Goal: Find specific page/section: Find specific page/section

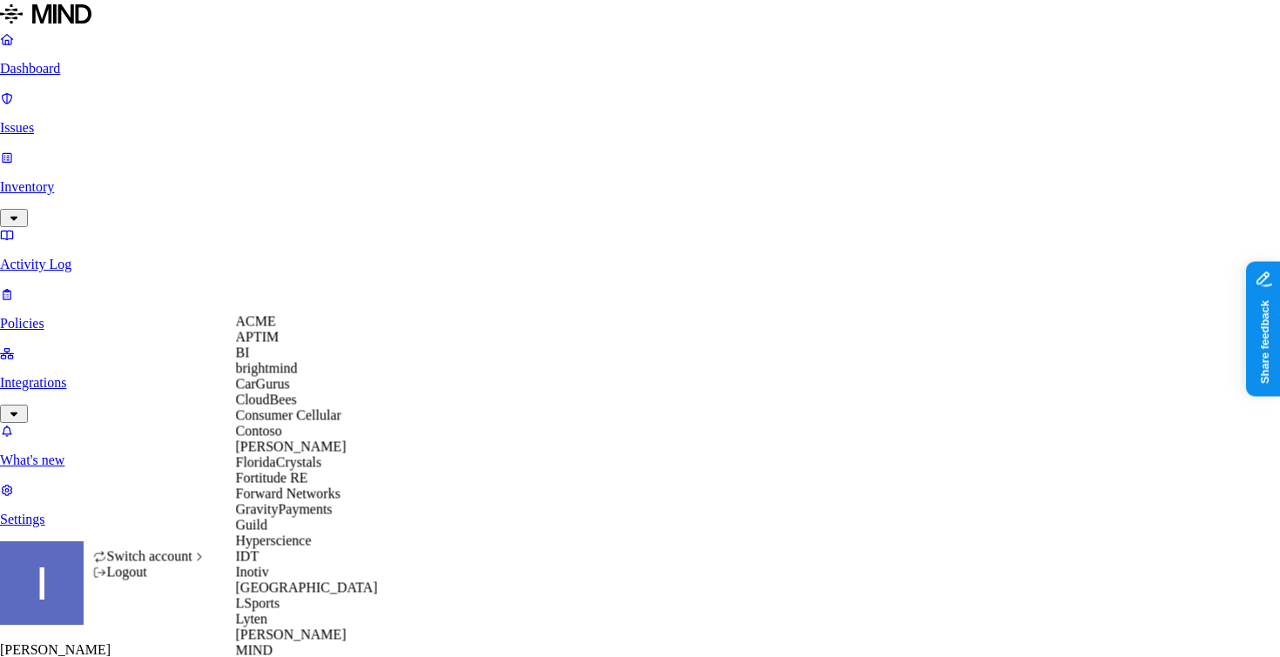
click at [299, 346] on div "APTIM" at bounding box center [320, 338] width 169 height 16
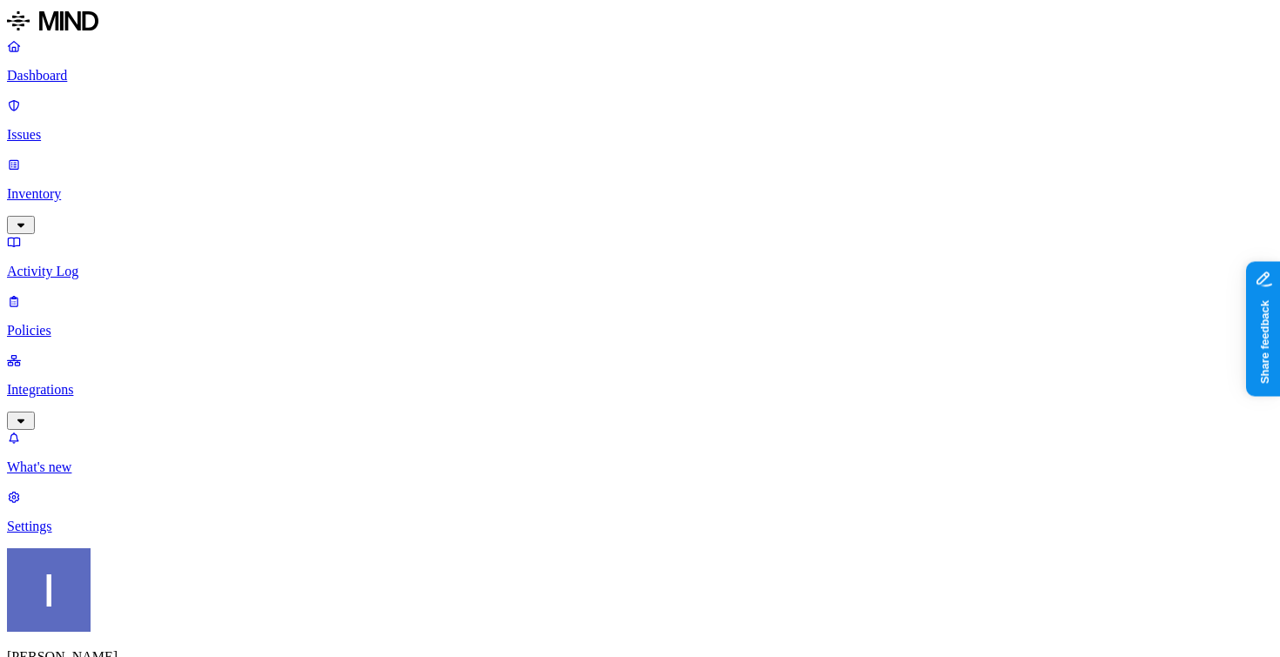
click at [113, 323] on p "Policies" at bounding box center [640, 331] width 1266 height 16
drag, startPoint x: 472, startPoint y: 98, endPoint x: 681, endPoint y: 98, distance: 209.0
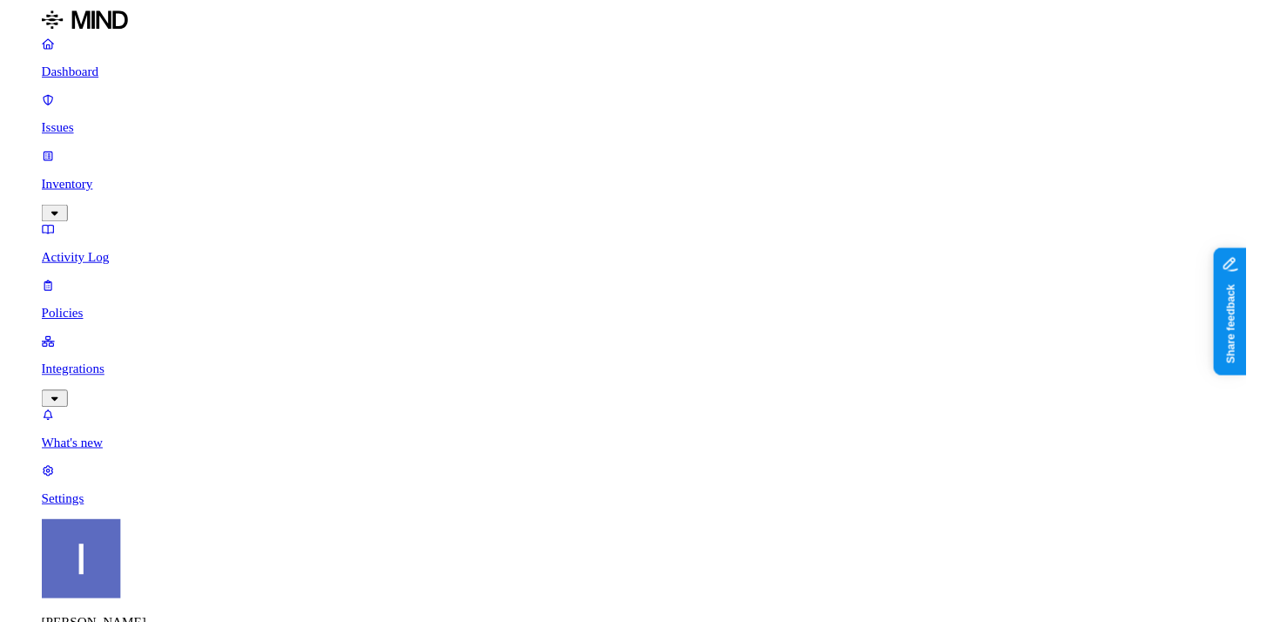
scroll to position [39, 2]
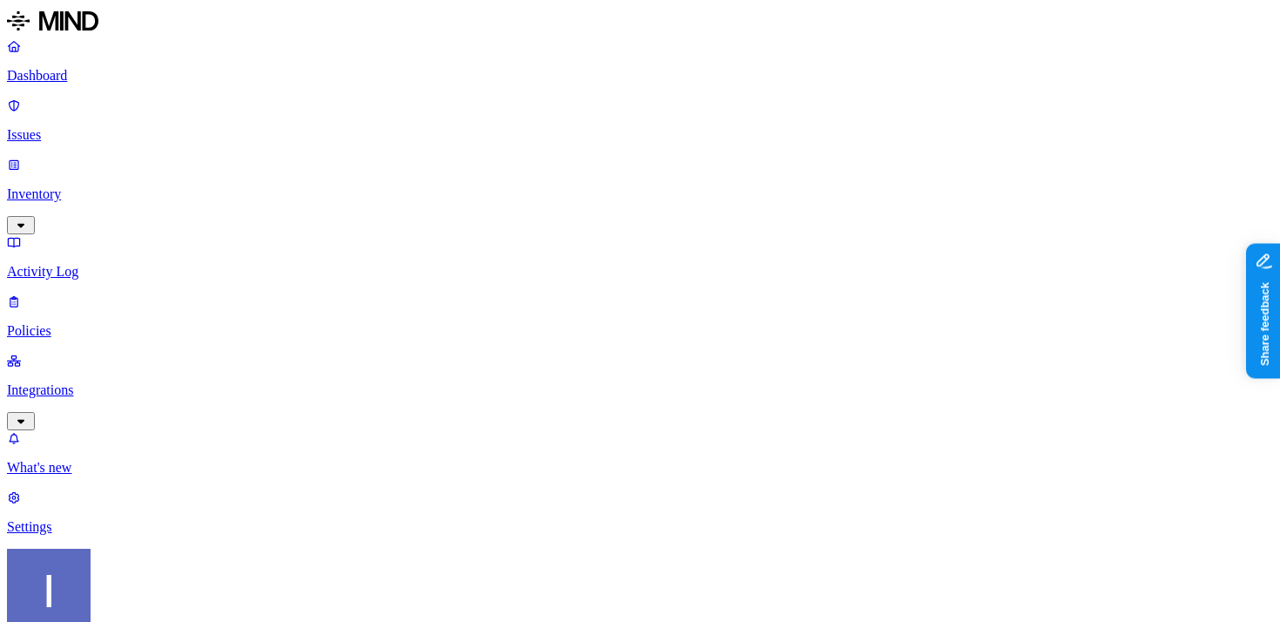
type input "CREDIT"
click at [125, 186] on p "Inventory" at bounding box center [640, 194] width 1266 height 16
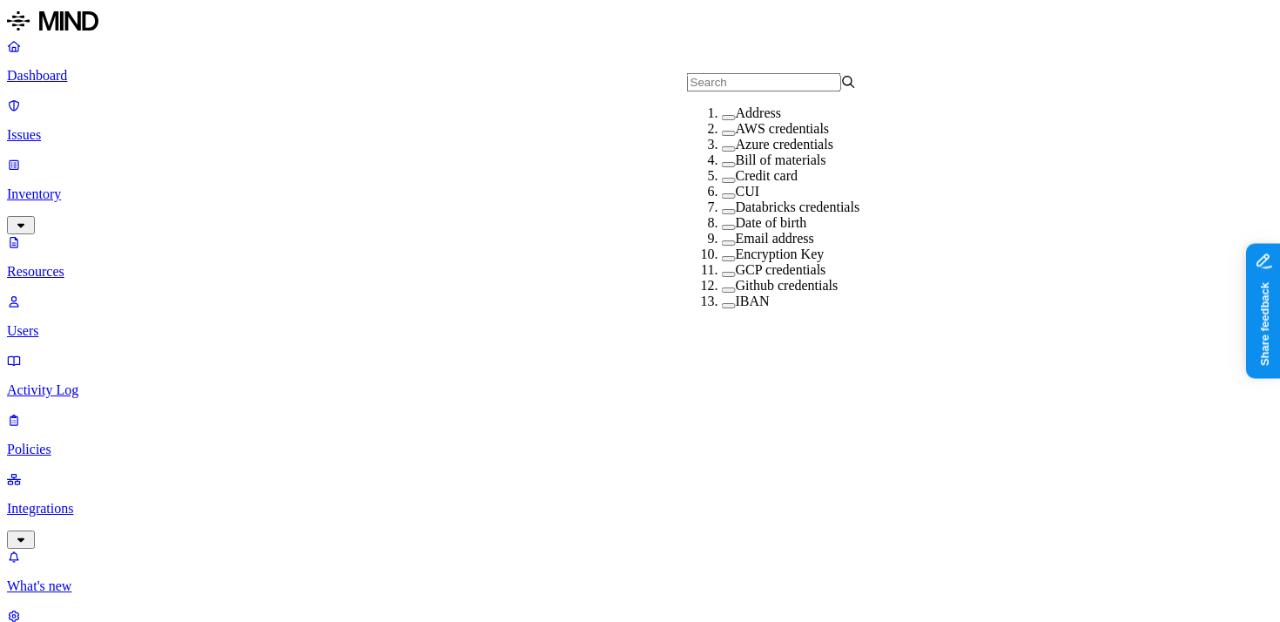
scroll to position [50, 0]
click at [722, 184] on div "Credit card" at bounding box center [807, 176] width 170 height 16
